Goal: Find specific page/section: Find specific page/section

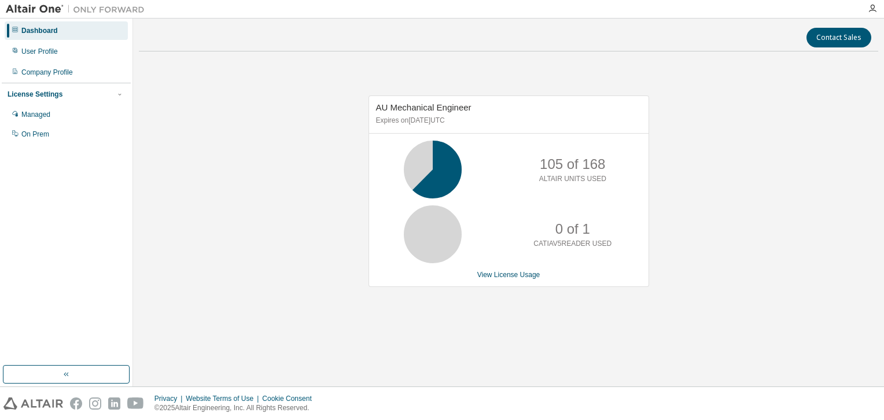
click at [606, 342] on div "Contact Sales AU Mechanical Engineer Expires on December 16, 2025 UTC 105 of 16…" at bounding box center [508, 202] width 739 height 356
click at [680, 305] on div "AU Mechanical Engineer Expires on December 16, 2025 UTC 105 of 168 ALTAIR UNITS…" at bounding box center [508, 197] width 739 height 273
click at [270, 271] on div "AU Mechanical Engineer Expires on December 16, 2025 UTC 105 of 168 ALTAIR UNITS…" at bounding box center [508, 197] width 739 height 273
click at [770, 273] on div "AU Mechanical Engineer Expires on December 16, 2025 UTC 105 of 168 ALTAIR UNITS…" at bounding box center [508, 197] width 739 height 273
click at [256, 82] on div "AU Mechanical Engineer Expires on December 16, 2025 UTC 84 of 168 ALTAIR UNITS …" at bounding box center [508, 197] width 739 height 273
